Goal: Task Accomplishment & Management: Complete application form

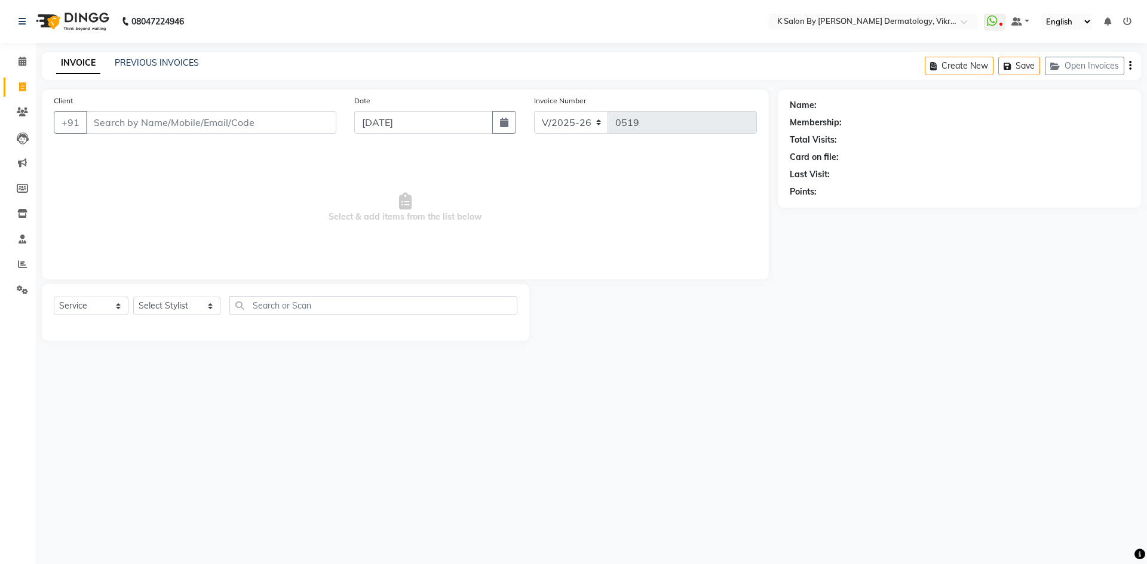
select select "6798"
select select "service"
click at [17, 163] on span at bounding box center [22, 164] width 21 height 14
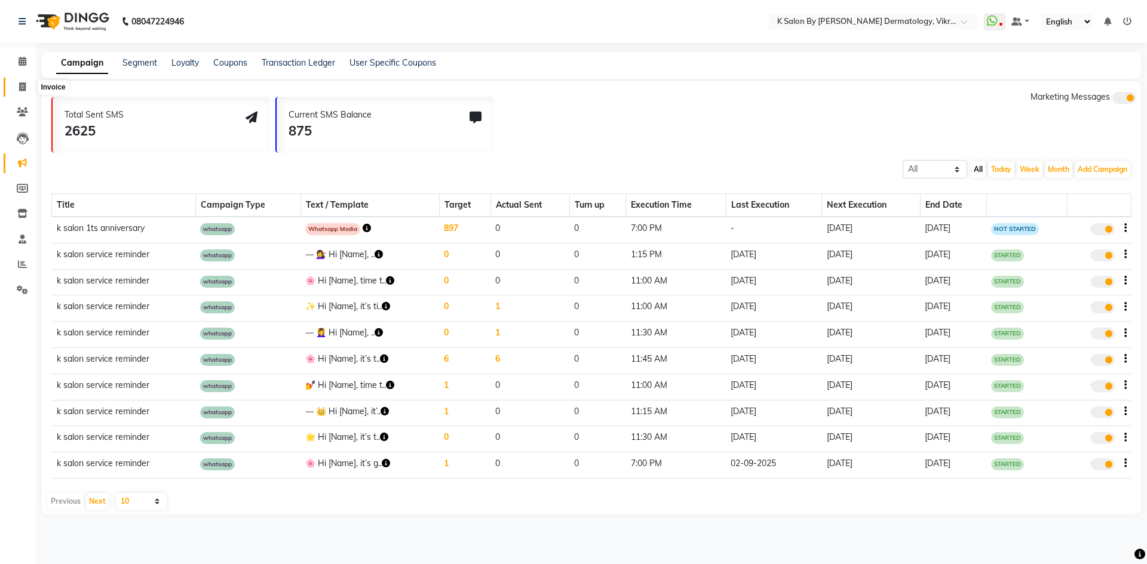
click at [24, 91] on span at bounding box center [22, 88] width 21 height 14
select select "service"
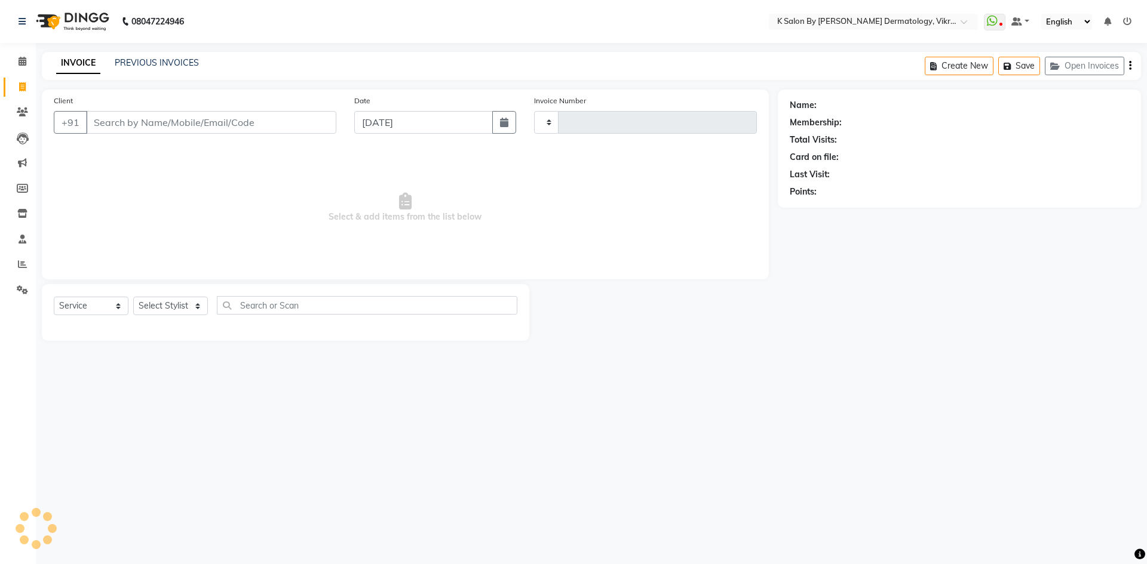
type input "0519"
select select "6798"
click at [198, 307] on select "Select Stylist DR [PERSON_NAME] KS Neha KS Somnath KS Tayyab k suraj Manager [P…" at bounding box center [176, 306] width 87 height 19
select select "58543"
click at [133, 297] on select "Select Stylist DR [PERSON_NAME] KS Neha KS Somnath KS Tayyab k suraj Manager [P…" at bounding box center [176, 306] width 87 height 19
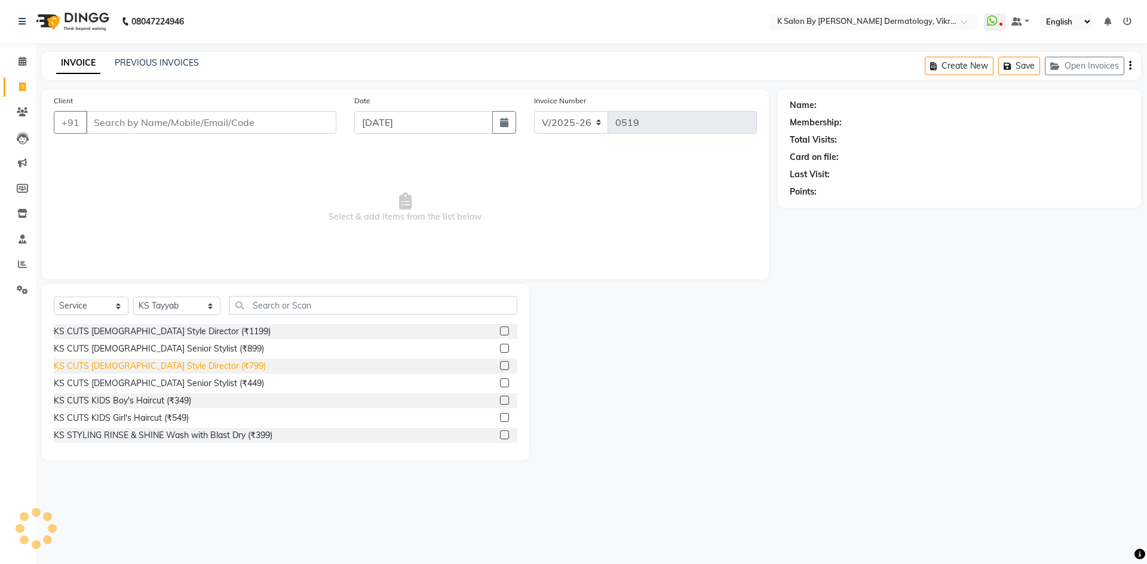
click at [148, 369] on div "KS CUTS [DEMOGRAPHIC_DATA] Style Director (₹799)" at bounding box center [160, 366] width 212 height 13
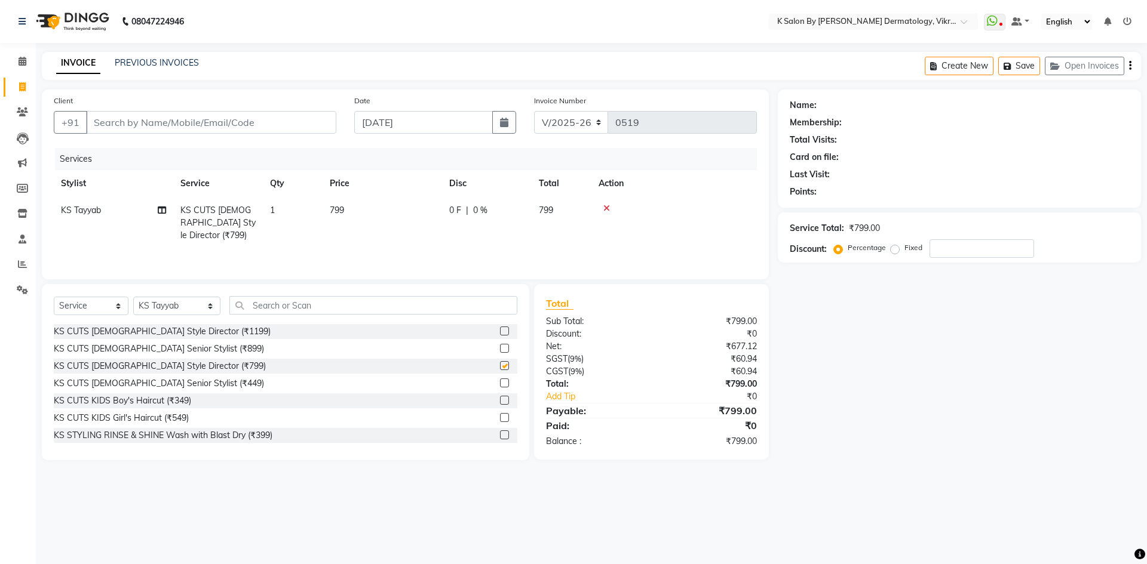
checkbox input "false"
click at [375, 217] on td "799" at bounding box center [382, 223] width 119 height 52
select select "58543"
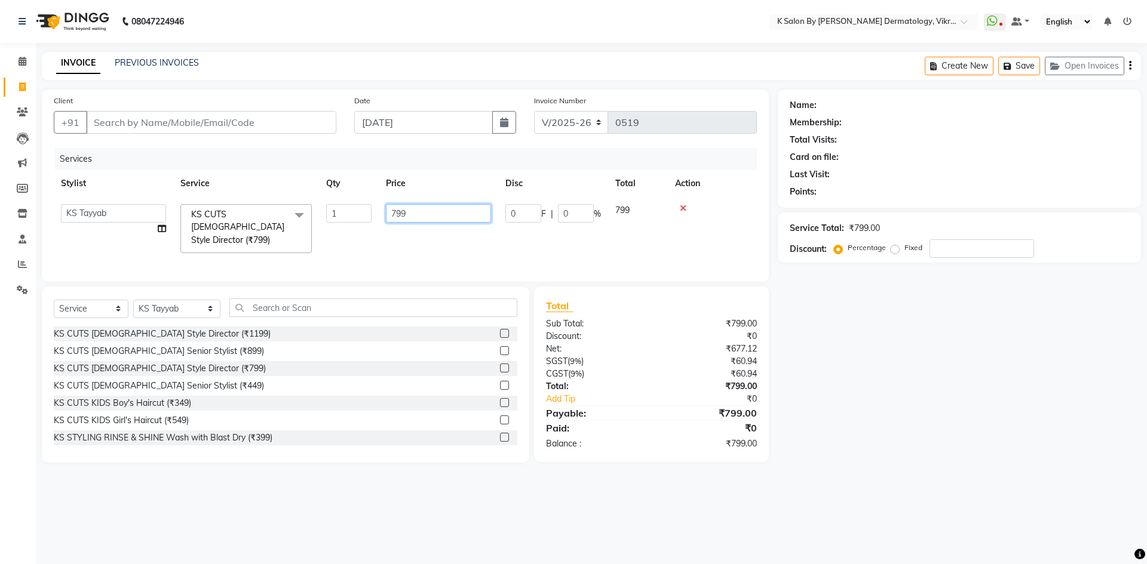
click at [409, 212] on input "799" at bounding box center [438, 213] width 105 height 19
type input "7"
type input "531"
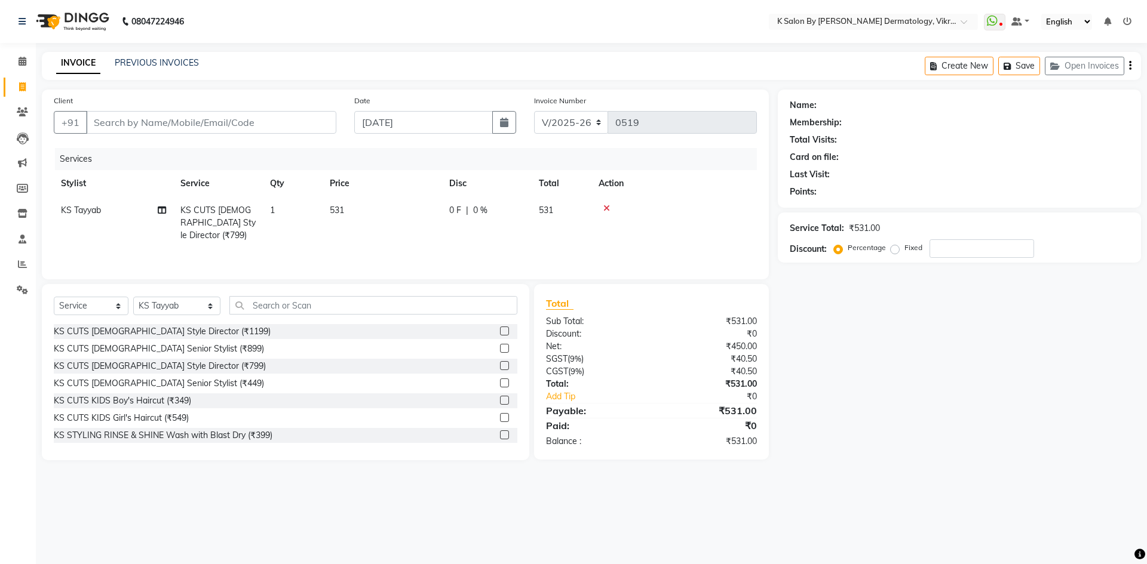
click at [365, 240] on div "Services Stylist Service Qty Price Disc Total Action KS Tayyab KS CUTS [DEMOGRA…" at bounding box center [405, 207] width 703 height 119
click at [150, 119] on input "Client" at bounding box center [211, 122] width 250 height 23
click at [113, 124] on input "Client" at bounding box center [211, 122] width 250 height 23
type input "9"
type input "0"
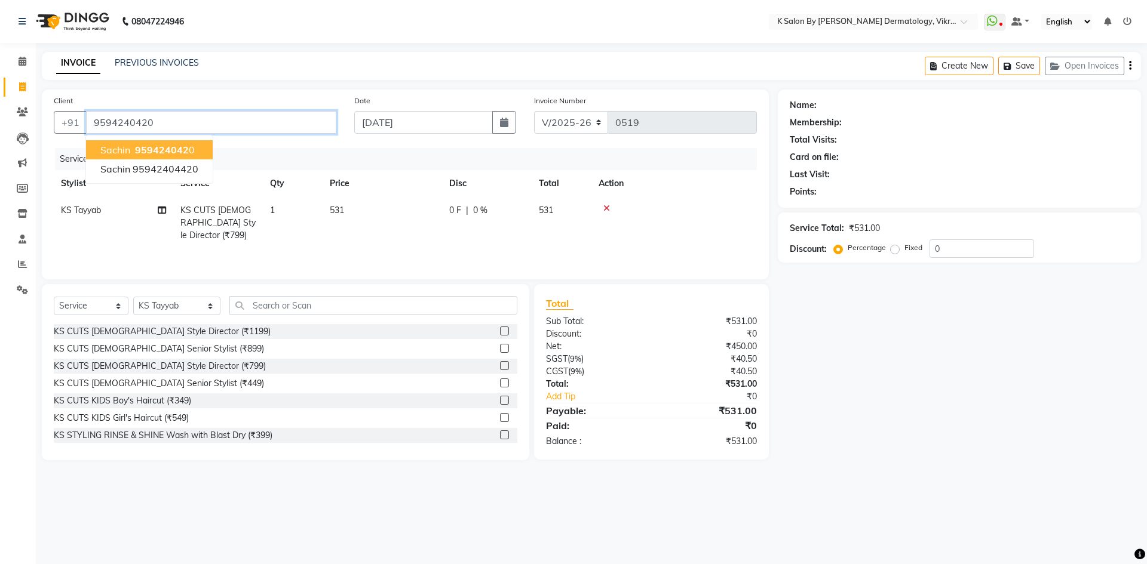
type input "9594240420"
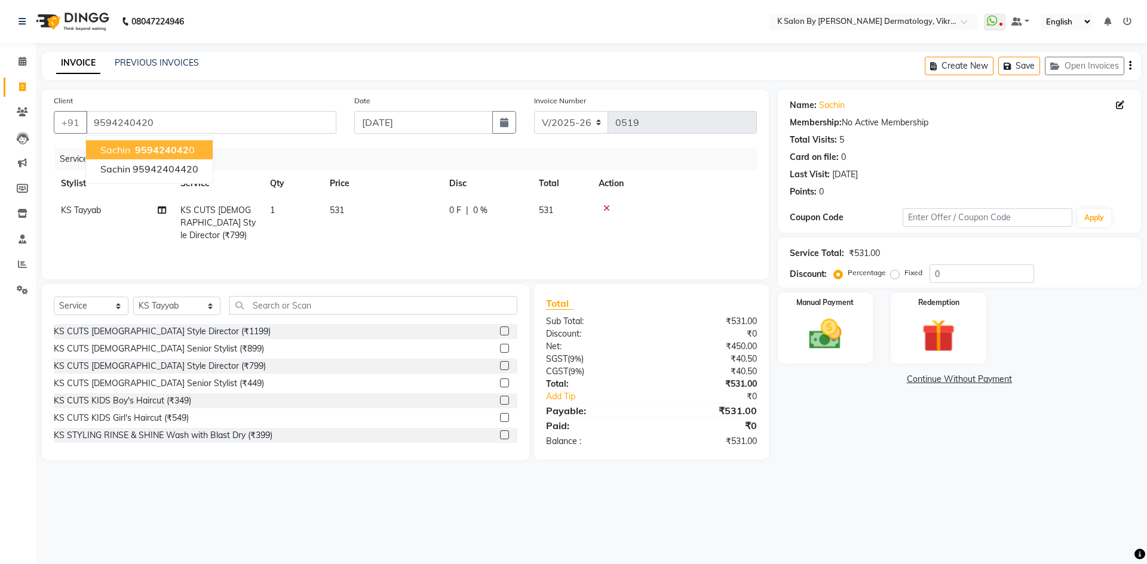
click at [136, 152] on span "959424042" at bounding box center [162, 150] width 54 height 12
click at [491, 210] on div "0 F | 0 %" at bounding box center [486, 210] width 75 height 13
select select "58543"
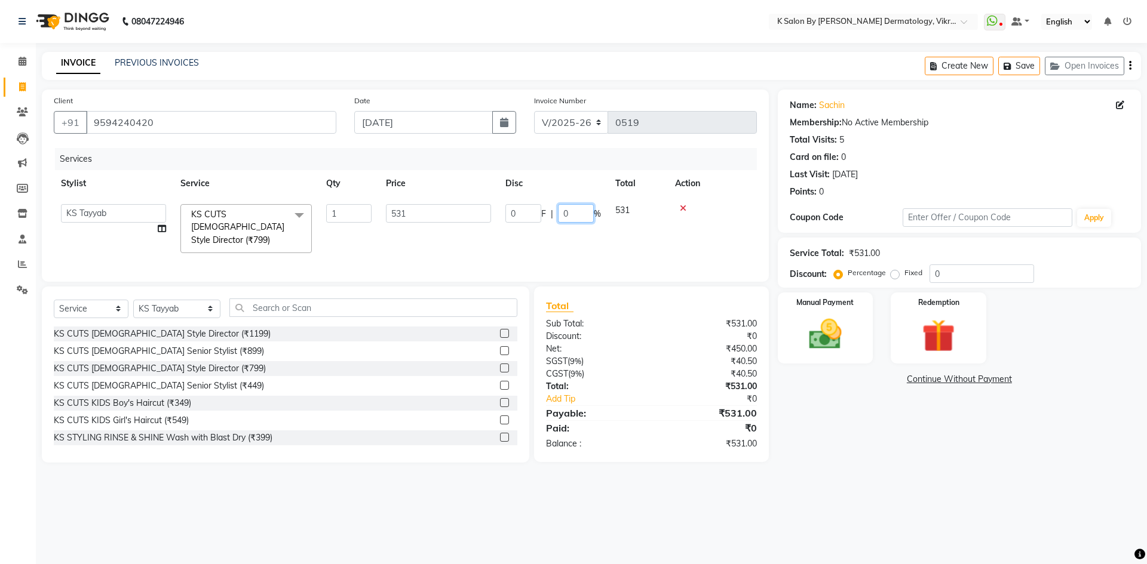
click at [576, 211] on input "0" at bounding box center [576, 213] width 36 height 19
type input "10"
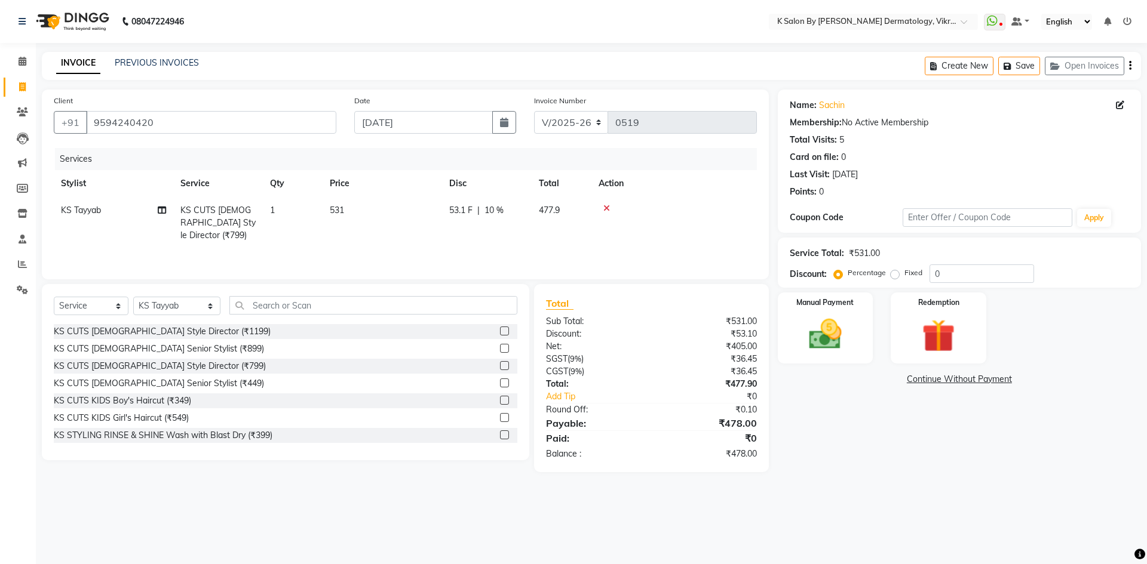
click at [464, 232] on tr "KS Tayyab KS CUTS [DEMOGRAPHIC_DATA] Style Director (₹799) 1 531 53.1 F | 10 % …" at bounding box center [405, 223] width 703 height 52
click at [844, 323] on img at bounding box center [825, 334] width 56 height 39
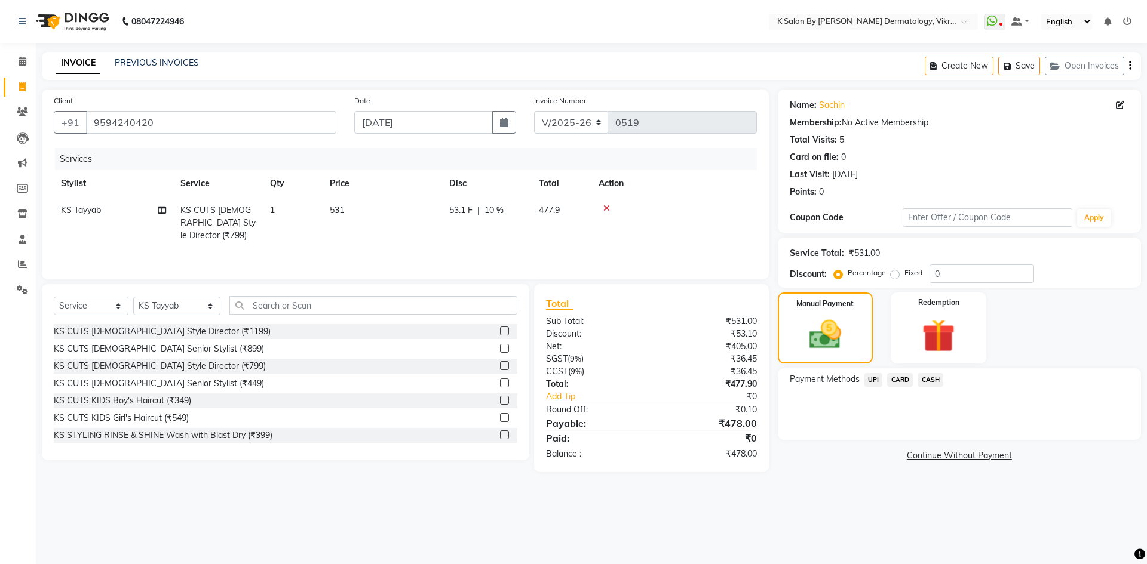
click at [872, 381] on span "UPI" at bounding box center [873, 380] width 19 height 14
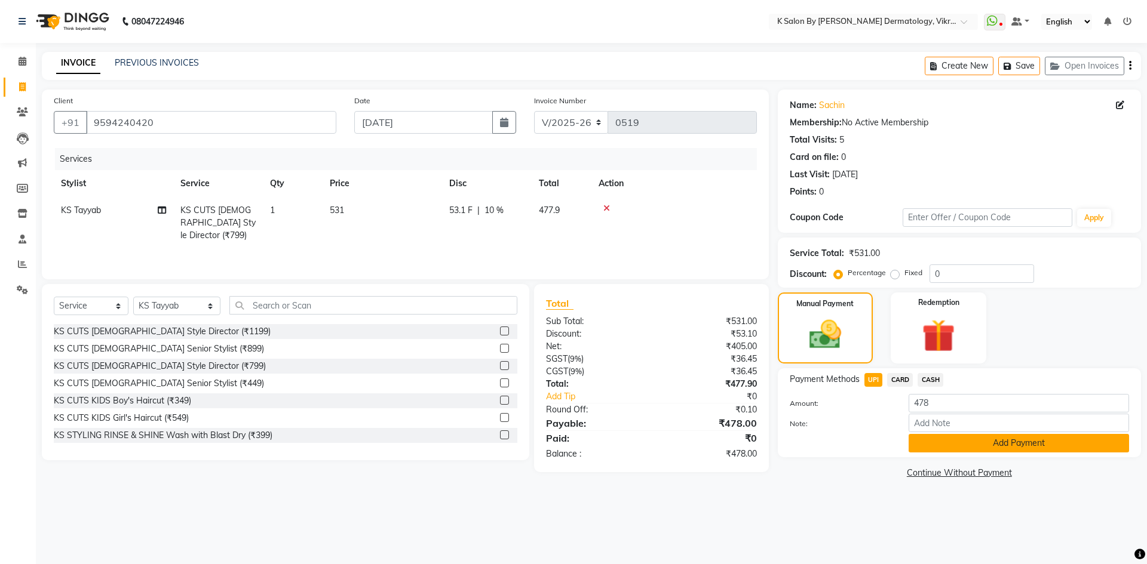
click at [978, 444] on button "Add Payment" at bounding box center [1019, 443] width 220 height 19
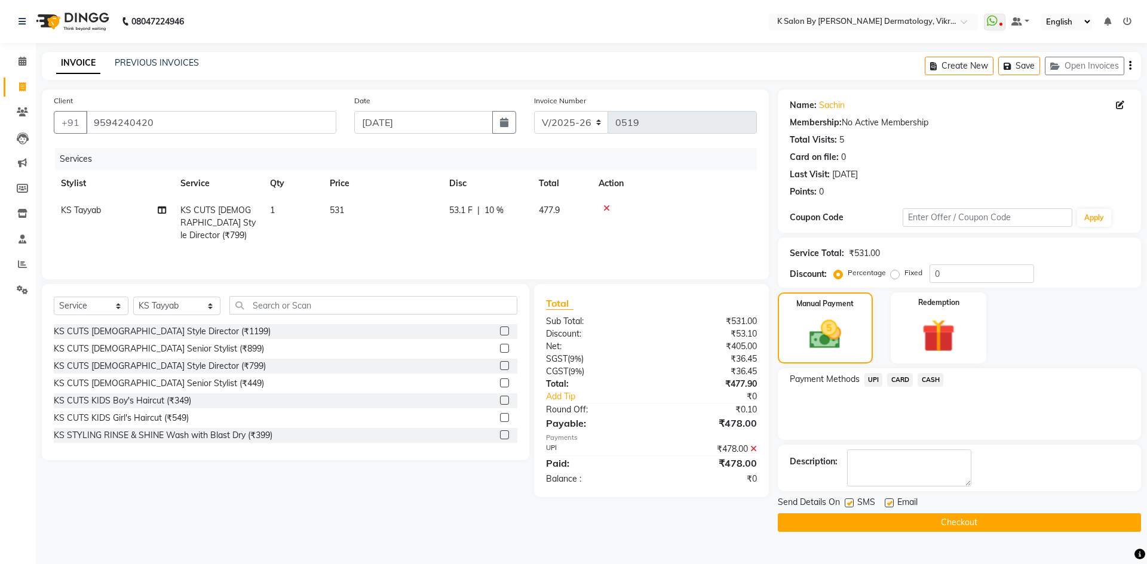
click at [942, 523] on button "Checkout" at bounding box center [959, 523] width 363 height 19
